Goal: Obtain resource: Download file/media

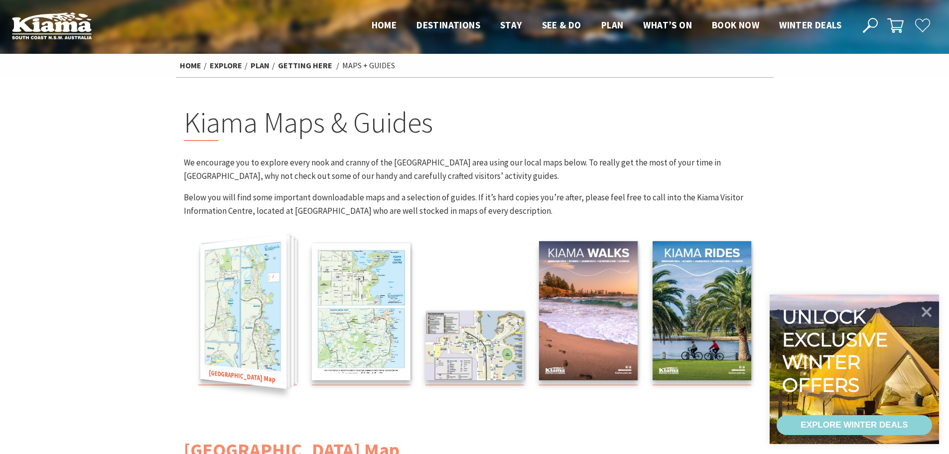
click at [250, 298] on img at bounding box center [243, 311] width 86 height 155
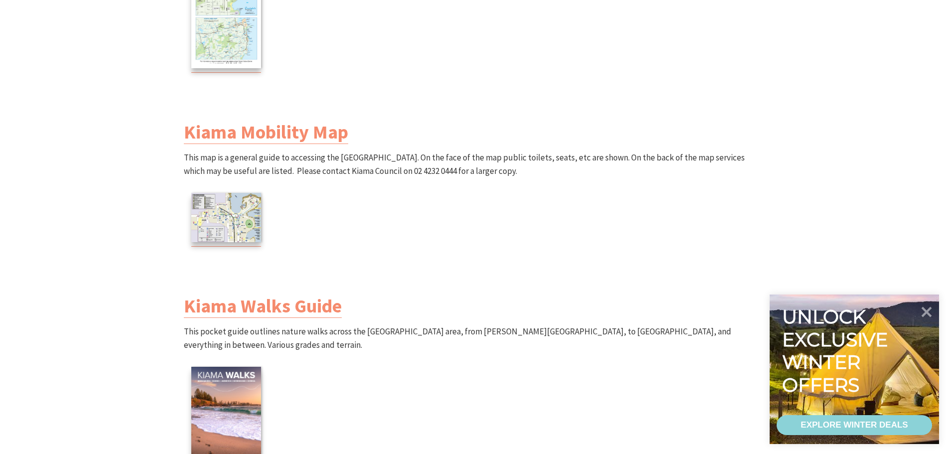
scroll to position [797, 0]
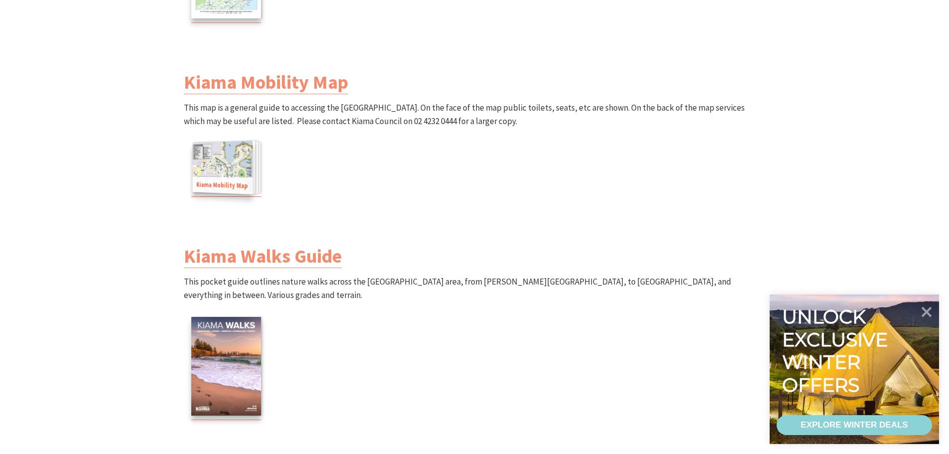
click at [234, 166] on img at bounding box center [222, 166] width 60 height 53
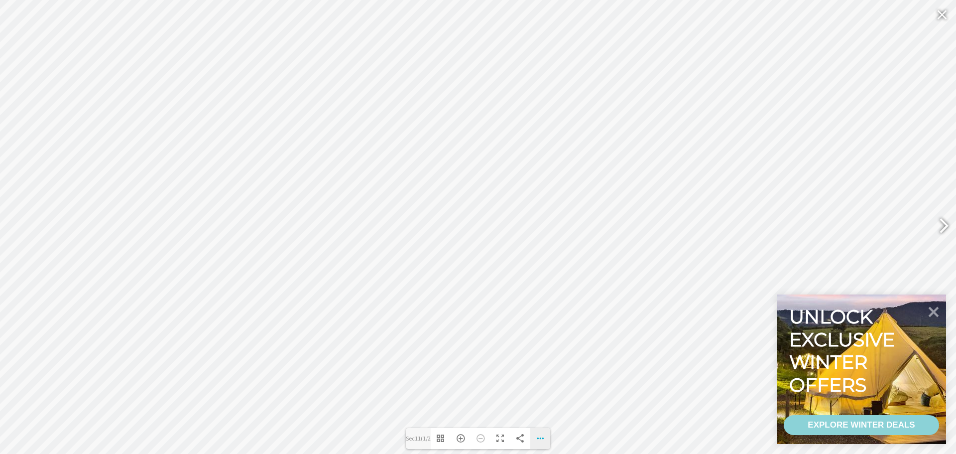
click at [539, 439] on div "Download PDF File Goto First Page Goto Last Page Turn on/off Sound" at bounding box center [541, 438] width 20 height 21
click at [513, 359] on span "Download PDF File" at bounding box center [496, 360] width 63 height 8
click at [938, 18] on div at bounding box center [942, 14] width 23 height 24
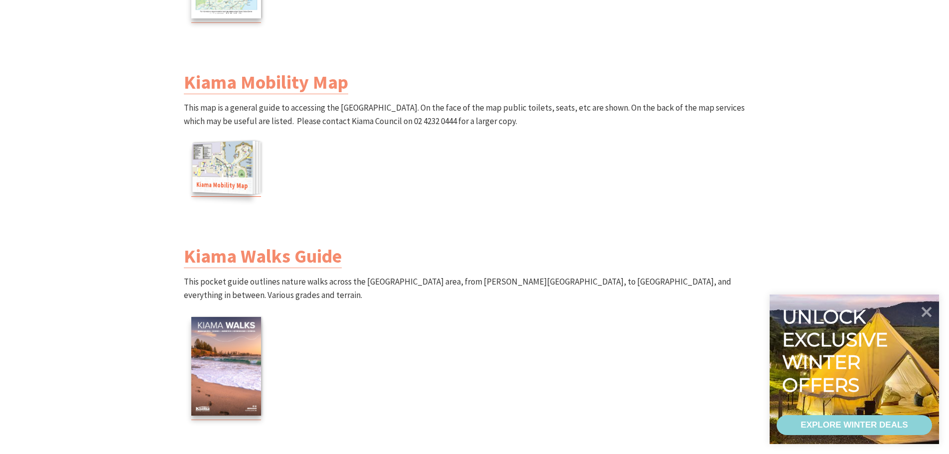
click at [225, 173] on img at bounding box center [222, 166] width 60 height 53
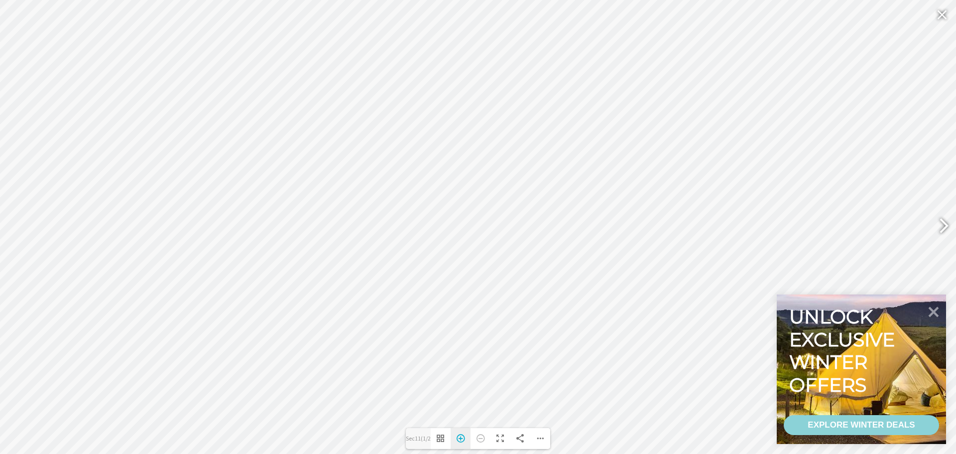
click at [462, 438] on div "Zoom In" at bounding box center [461, 438] width 20 height 21
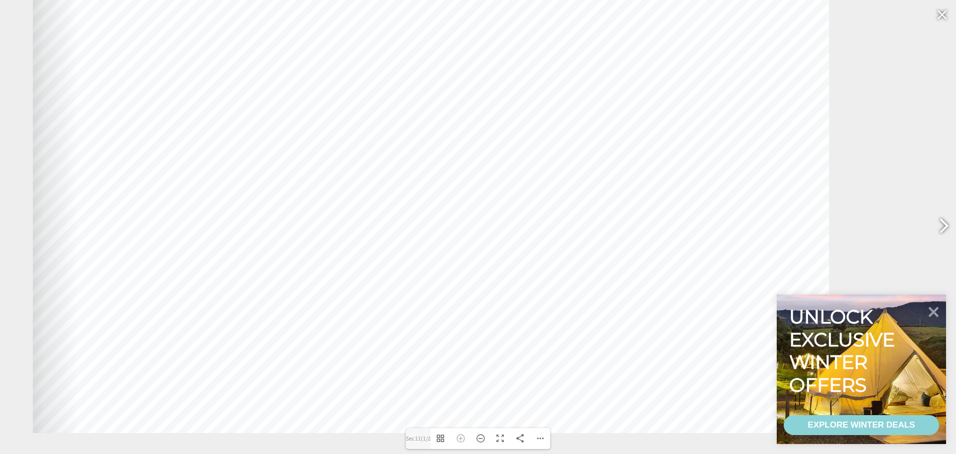
drag, startPoint x: 542, startPoint y: 304, endPoint x: 495, endPoint y: 231, distance: 87.2
click at [495, 231] on div at bounding box center [431, 150] width 797 height 563
click at [942, 16] on div at bounding box center [942, 14] width 23 height 24
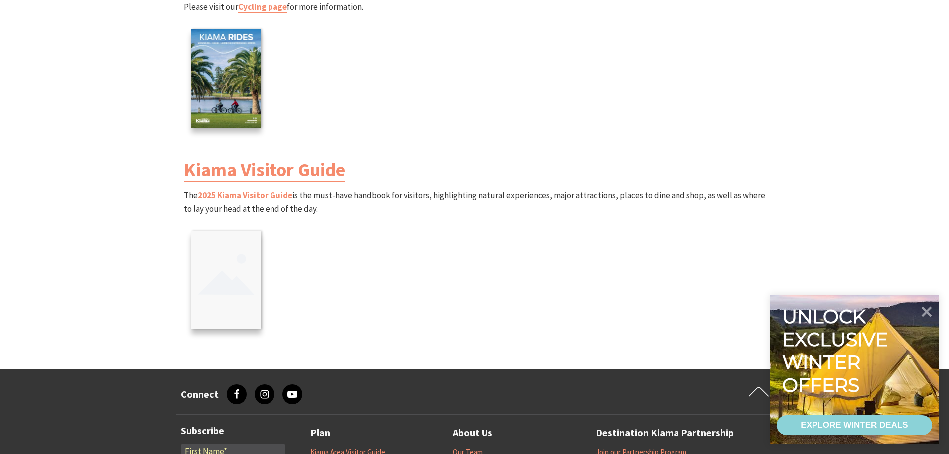
scroll to position [1295, 0]
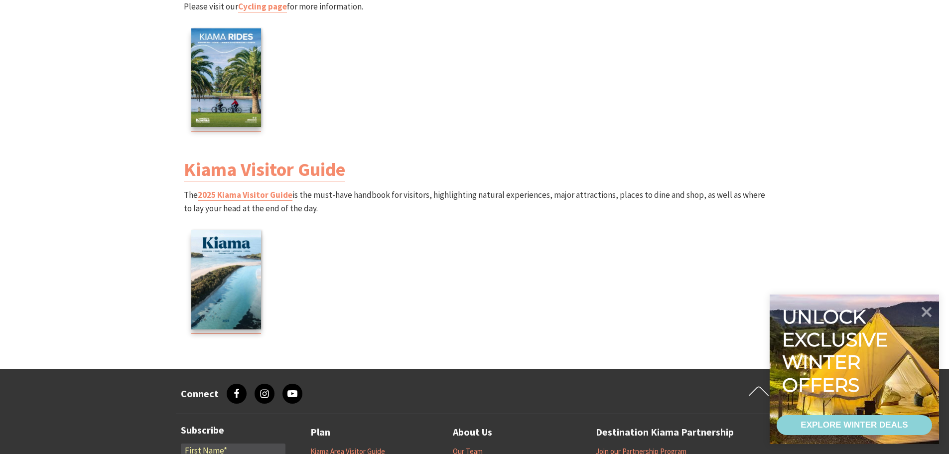
scroll to position [797, 0]
